Goal: Task Accomplishment & Management: Use online tool/utility

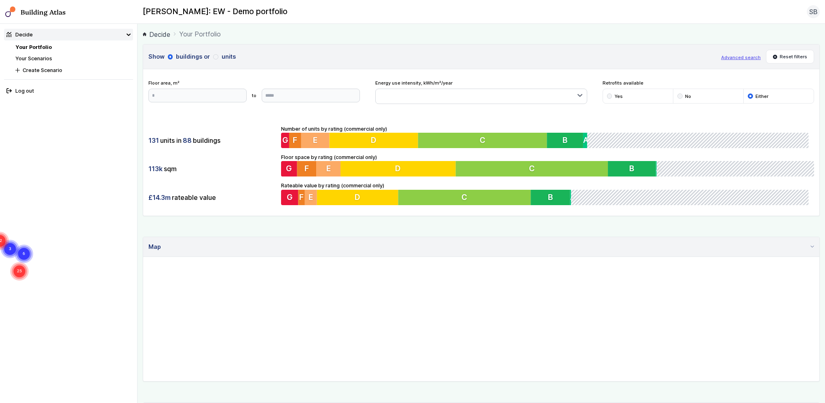
click at [442, 98] on button "button" at bounding box center [481, 96] width 211 height 15
click at [24, 70] on button "Create Scenario" at bounding box center [73, 70] width 120 height 12
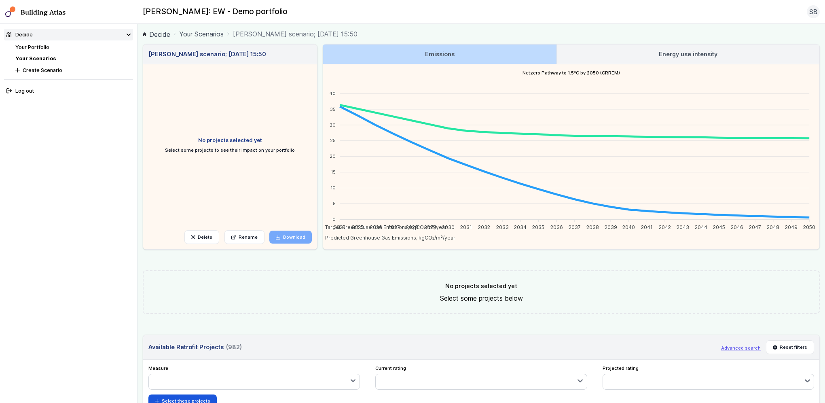
click at [680, 61] on link "Energy use intensity" at bounding box center [688, 53] width 263 height 19
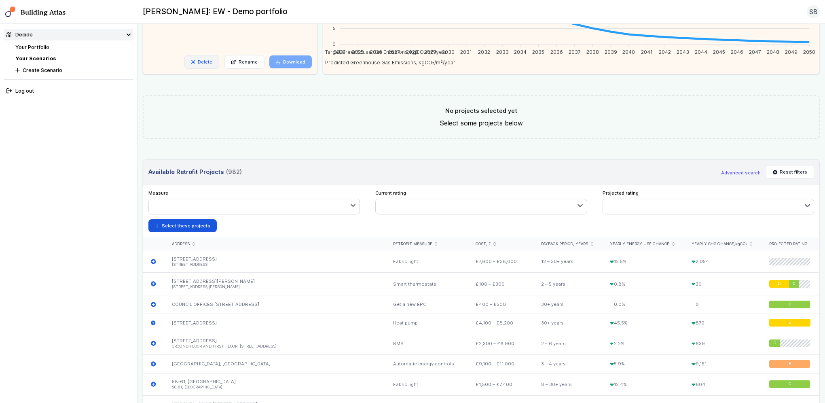
scroll to position [269, 0]
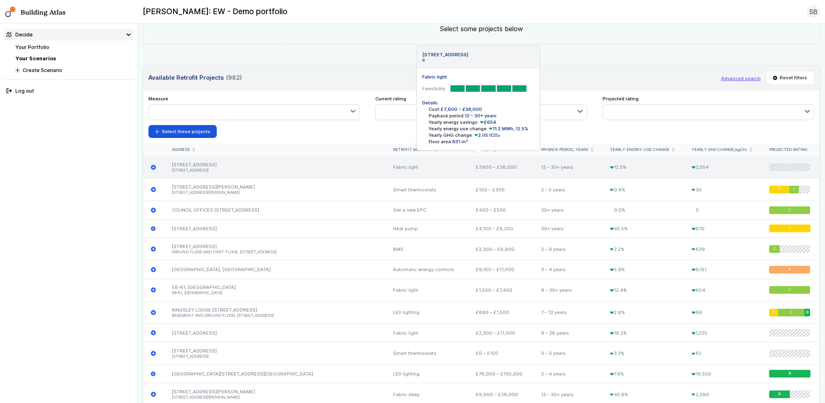
click at [212, 168] on li "[STREET_ADDRESS]" at bounding box center [274, 170] width 205 height 5
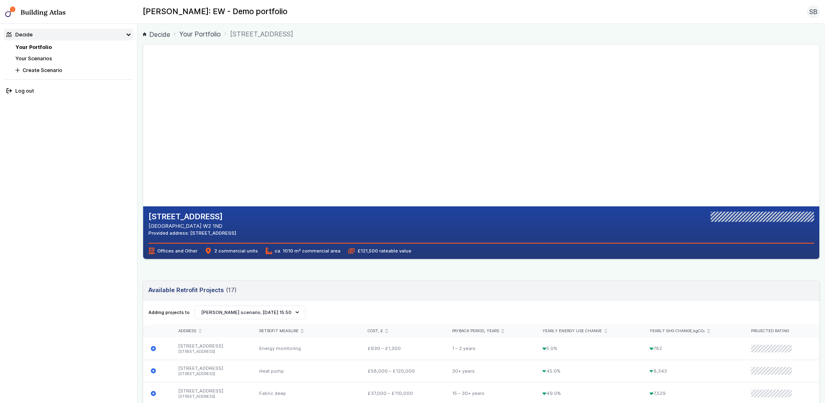
drag, startPoint x: 290, startPoint y: 126, endPoint x: 373, endPoint y: 135, distance: 84.2
drag, startPoint x: 324, startPoint y: 133, endPoint x: 251, endPoint y: 112, distance: 75.2
drag, startPoint x: 340, startPoint y: 113, endPoint x: 248, endPoint y: 109, distance: 91.5
drag, startPoint x: 322, startPoint y: 129, endPoint x: 275, endPoint y: 119, distance: 48.4
drag, startPoint x: 377, startPoint y: 140, endPoint x: 324, endPoint y: 160, distance: 56.8
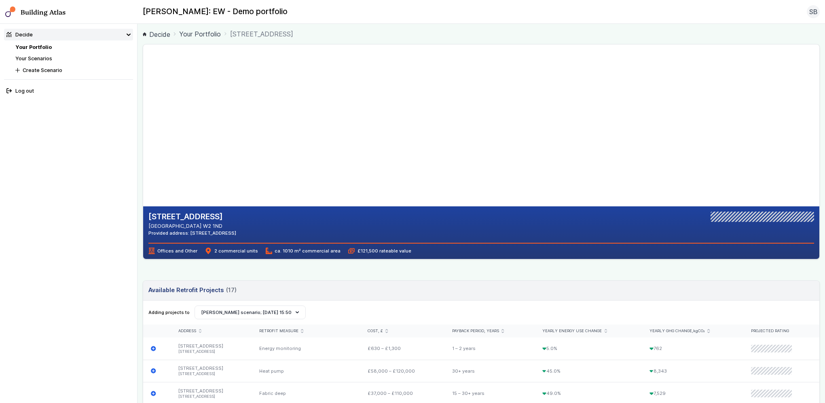
drag, startPoint x: 392, startPoint y: 119, endPoint x: 333, endPoint y: 112, distance: 59.4
drag, startPoint x: 417, startPoint y: 133, endPoint x: 388, endPoint y: 123, distance: 31.2
drag, startPoint x: 440, startPoint y: 149, endPoint x: 417, endPoint y: 144, distance: 24.0
drag, startPoint x: 417, startPoint y: 144, endPoint x: 299, endPoint y: 125, distance: 118.8
click at [143, 125] on gmp-map-3d at bounding box center [143, 125] width 0 height 162
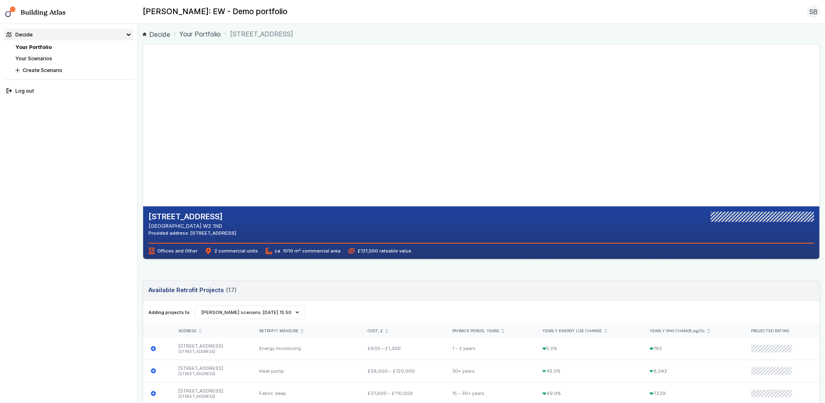
drag, startPoint x: 390, startPoint y: 125, endPoint x: 347, endPoint y: 177, distance: 67.8
click at [143, 177] on gmp-map-3d at bounding box center [143, 125] width 0 height 162
drag, startPoint x: 349, startPoint y: 166, endPoint x: 314, endPoint y: 169, distance: 35.7
drag, startPoint x: 353, startPoint y: 146, endPoint x: 337, endPoint y: 112, distance: 37.5
drag, startPoint x: 320, startPoint y: 145, endPoint x: 331, endPoint y: 112, distance: 34.9
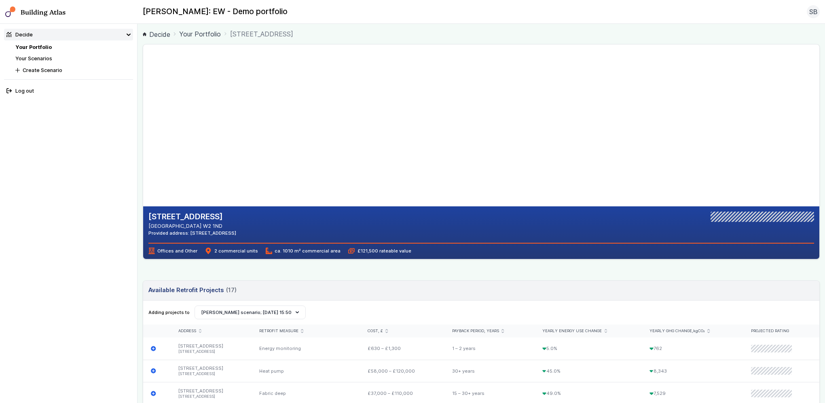
click at [143, 112] on gmp-map-3d at bounding box center [143, 125] width 0 height 162
drag, startPoint x: 331, startPoint y: 112, endPoint x: 295, endPoint y: 90, distance: 41.9
drag, startPoint x: 319, startPoint y: 84, endPoint x: 328, endPoint y: 116, distance: 33.7
click at [143, 116] on gmp-map-3d at bounding box center [143, 125] width 0 height 162
drag, startPoint x: 328, startPoint y: 105, endPoint x: 325, endPoint y: 116, distance: 11.4
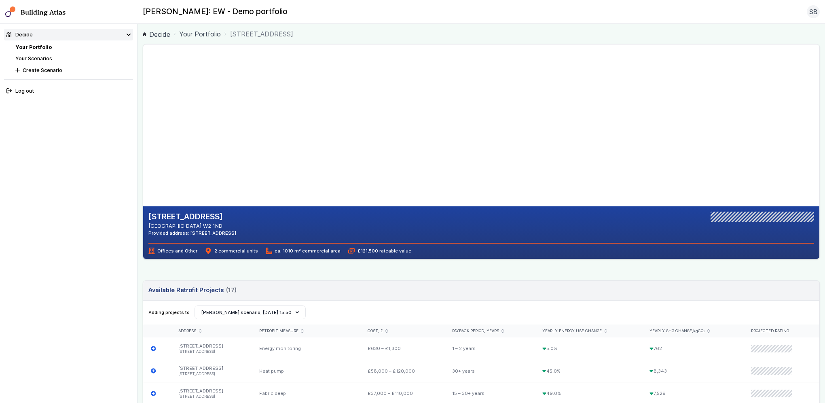
click at [143, 116] on gmp-map-3d at bounding box center [143, 125] width 0 height 162
drag, startPoint x: 322, startPoint y: 119, endPoint x: 341, endPoint y: 94, distance: 31.1
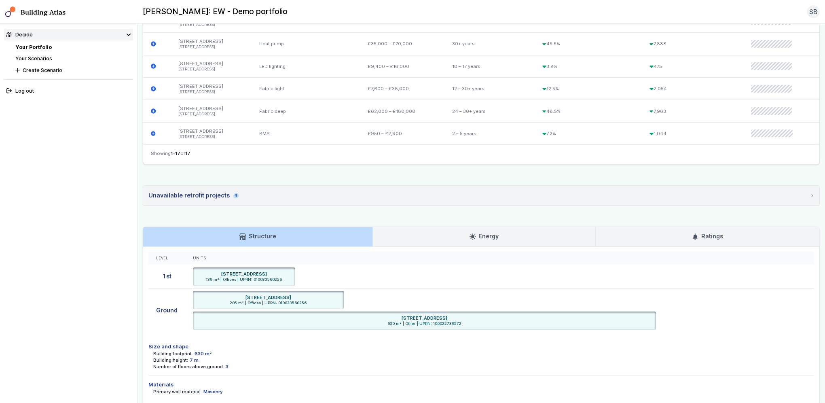
scroll to position [607, 0]
